Goal: Transaction & Acquisition: Download file/media

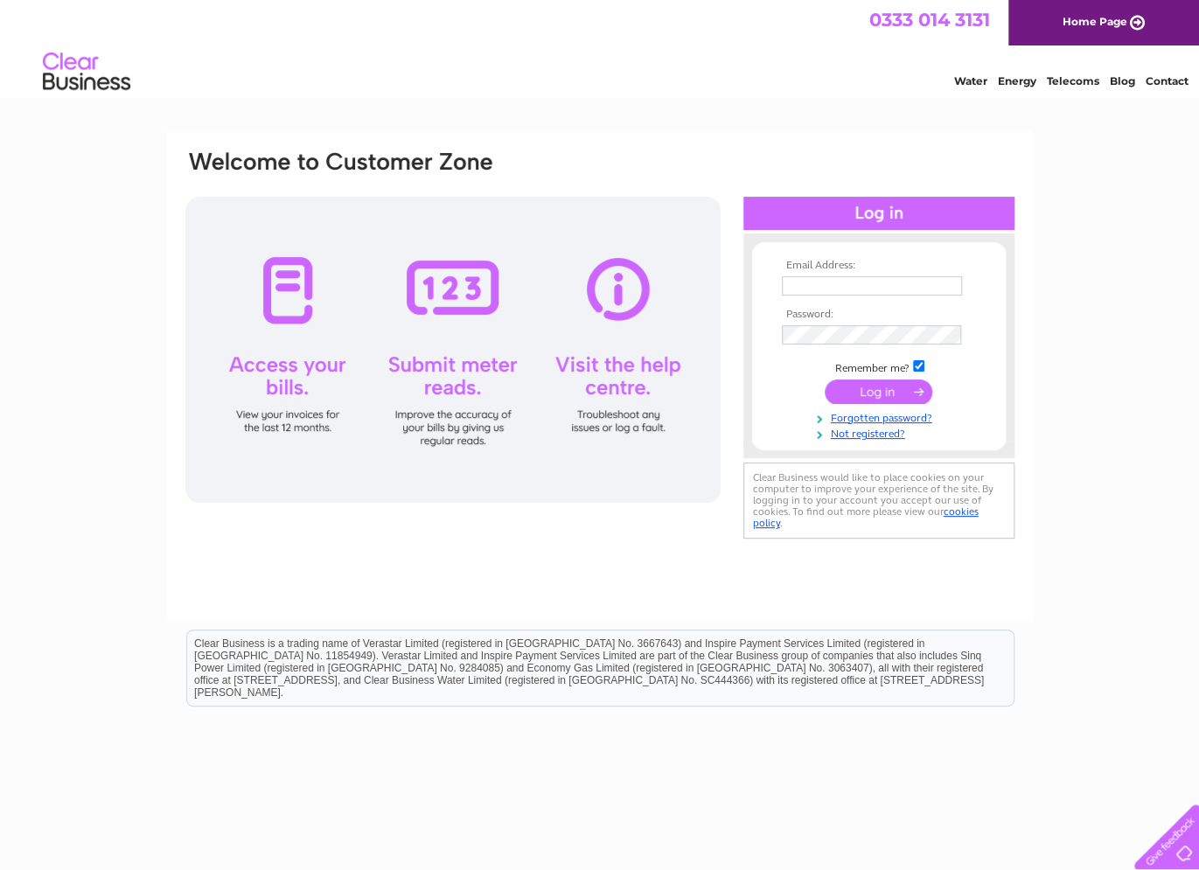
type input "stay@templesowerby.com"
click at [866, 398] on input "submit" at bounding box center [878, 391] width 108 height 24
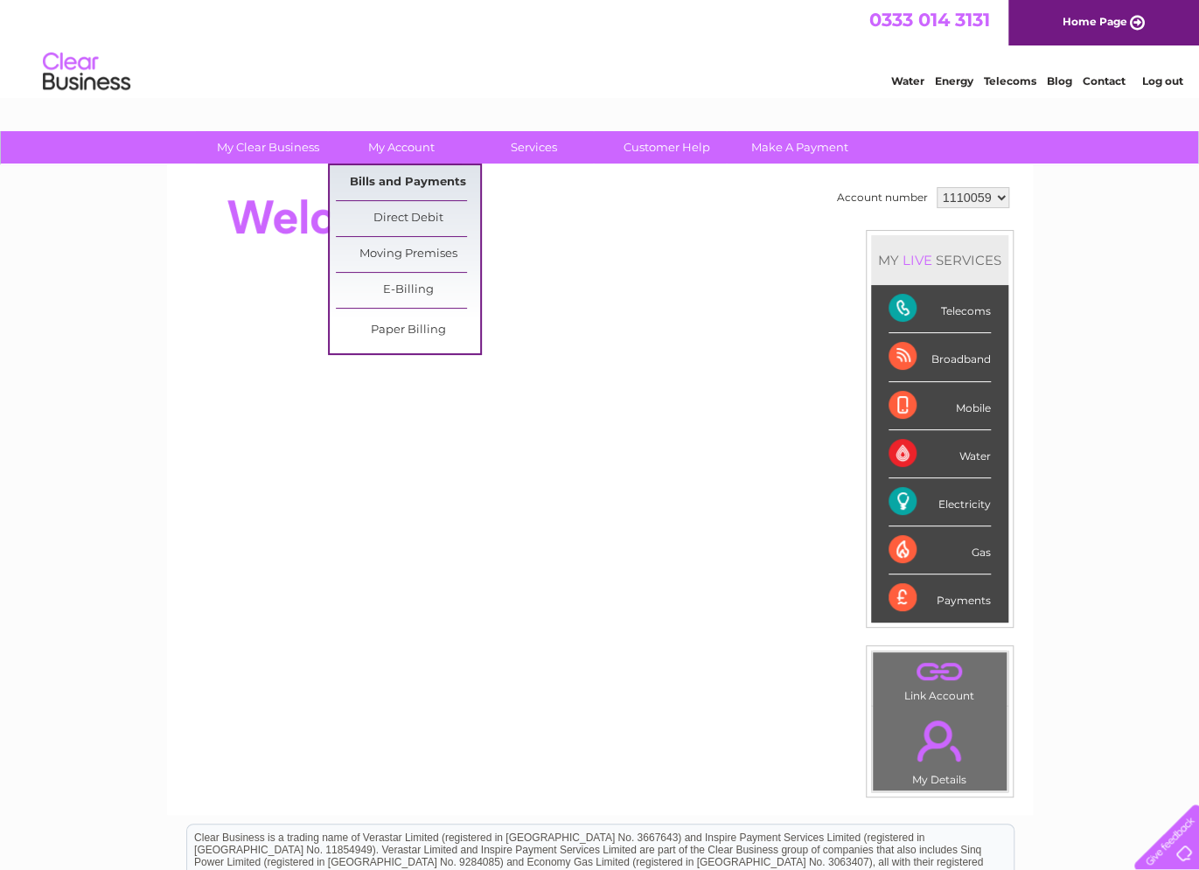
click at [414, 184] on link "Bills and Payments" at bounding box center [408, 182] width 144 height 35
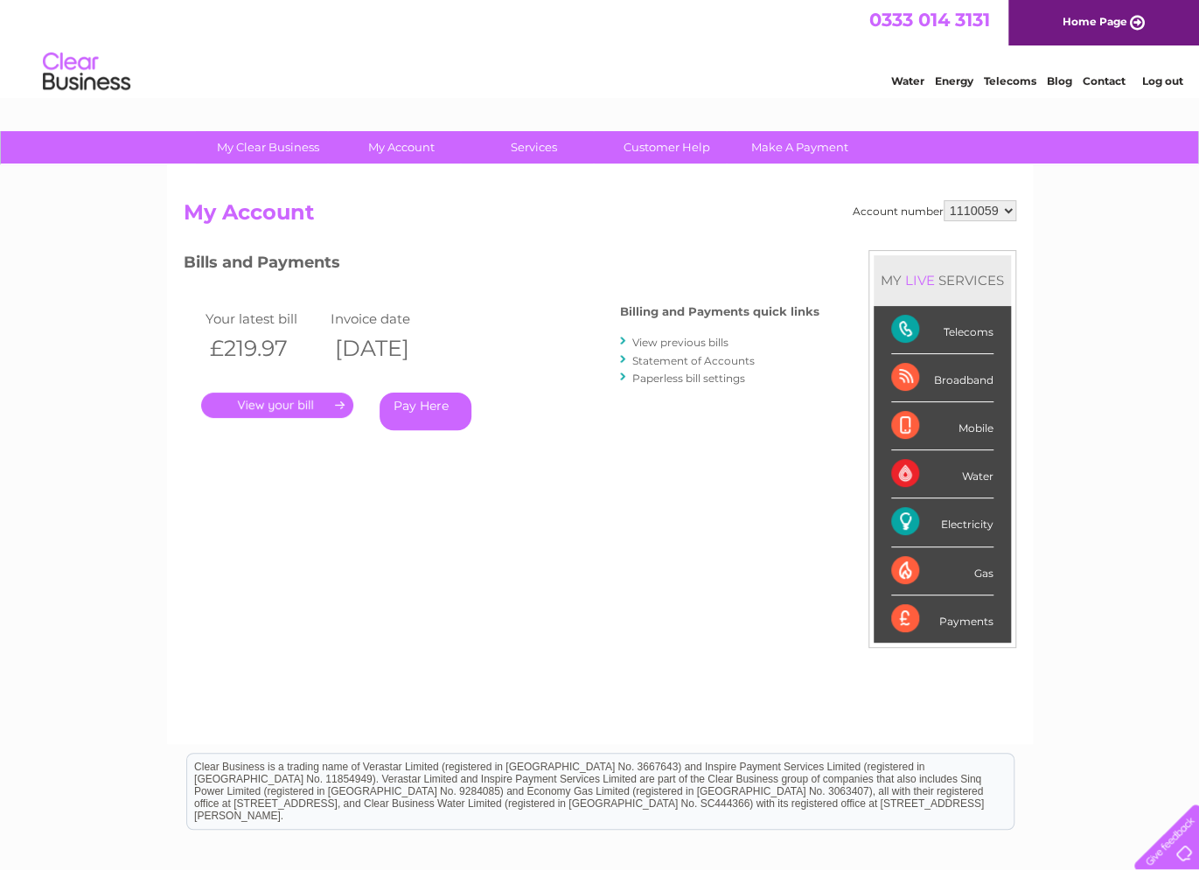
click at [240, 403] on link "." at bounding box center [277, 405] width 152 height 25
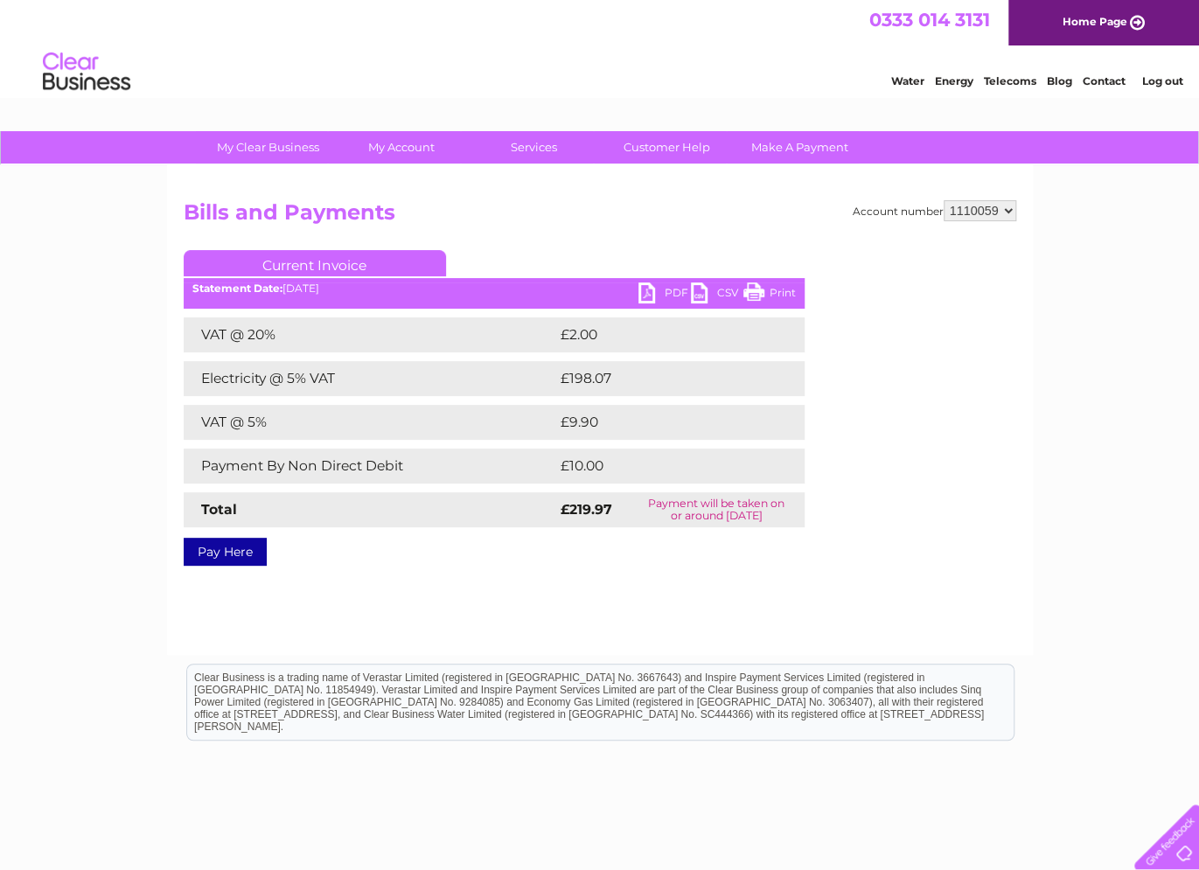
click at [668, 296] on link "PDF" at bounding box center [664, 294] width 52 height 25
